Goal: Task Accomplishment & Management: Complete application form

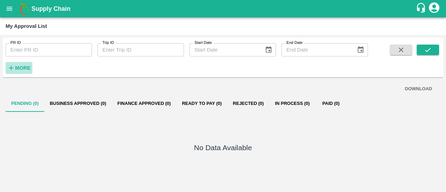
click at [20, 63] on button "More" at bounding box center [19, 68] width 27 height 12
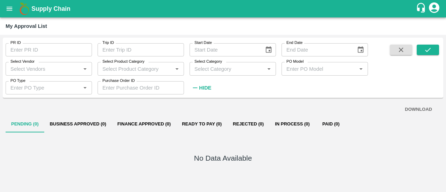
click at [7, 8] on icon "open drawer" at bounding box center [10, 9] width 8 height 8
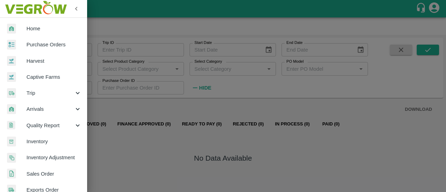
click at [50, 42] on span "Purchase Orders" at bounding box center [53, 45] width 55 height 8
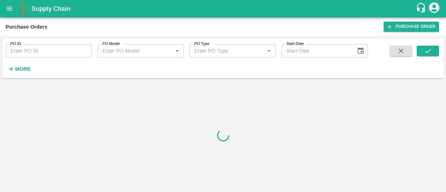
click at [18, 68] on strong "More" at bounding box center [23, 69] width 16 height 6
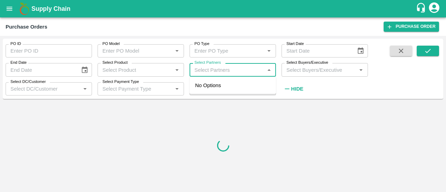
click at [241, 68] on input "Select Partners" at bounding box center [227, 69] width 71 height 9
paste input "9922894131"
type input "9922894131"
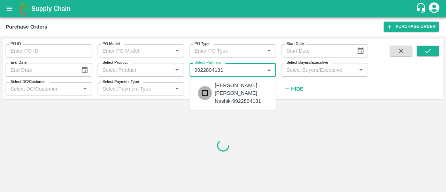
click at [206, 90] on input "checkbox" at bounding box center [205, 93] width 14 height 14
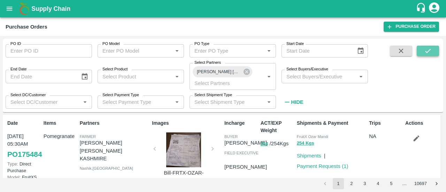
click at [427, 51] on icon "submit" at bounding box center [428, 51] width 8 height 8
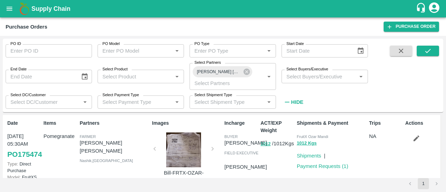
click at [190, 147] on div at bounding box center [183, 149] width 52 height 35
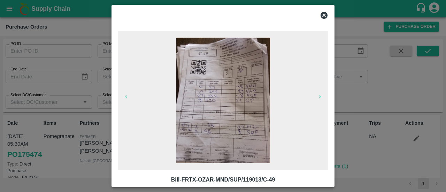
click at [208, 106] on img at bounding box center [223, 100] width 94 height 125
